Goal: Communication & Community: Connect with others

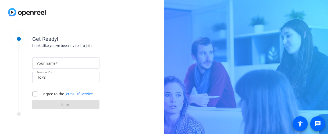
click at [70, 63] on input "Your name" at bounding box center [66, 63] width 59 height 6
type input "[PERSON_NAME]"
click at [34, 93] on input "I agree to the Terms Of Service" at bounding box center [35, 94] width 11 height 11
checkbox input "true"
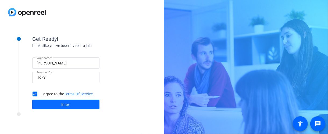
click at [55, 104] on span at bounding box center [65, 104] width 67 height 13
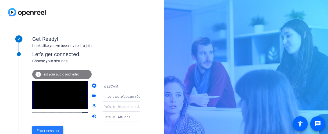
click at [54, 129] on span "Enter session" at bounding box center [48, 131] width 22 height 6
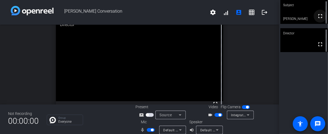
click at [317, 16] on mat-icon "fullscreen" at bounding box center [320, 16] width 6 height 6
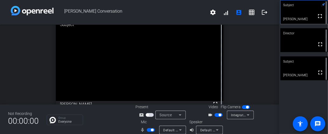
click at [301, 77] on video at bounding box center [304, 68] width 48 height 24
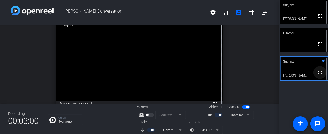
click at [317, 74] on mat-icon "fullscreen" at bounding box center [320, 72] width 6 height 6
